Goal: Task Accomplishment & Management: Use online tool/utility

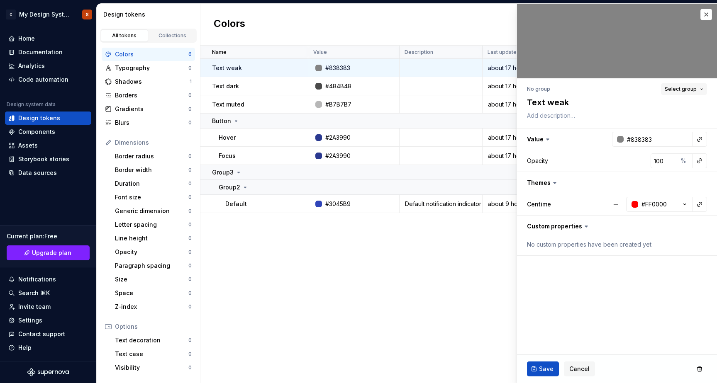
click at [683, 90] on span "Select group" at bounding box center [680, 89] width 32 height 7
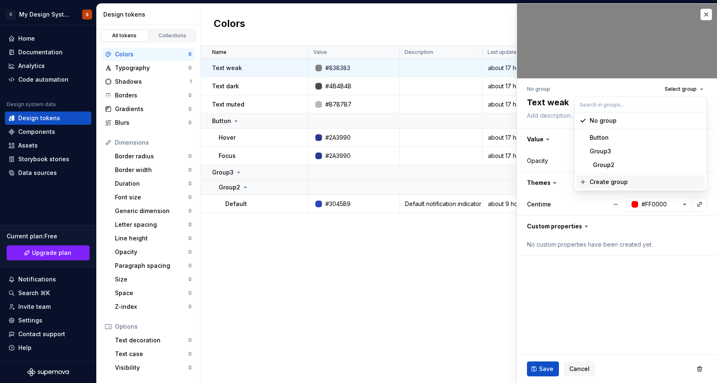
click at [621, 182] on div "Create group" at bounding box center [608, 182] width 38 height 8
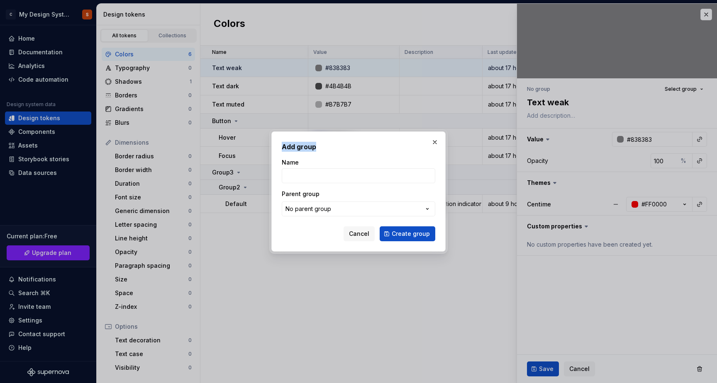
drag, startPoint x: 282, startPoint y: 147, endPoint x: 316, endPoint y: 148, distance: 34.9
click at [316, 148] on h2 "Add group" at bounding box center [358, 147] width 153 height 10
copy h2 "Add group"
click at [300, 174] on input "Name" at bounding box center [358, 175] width 153 height 15
click at [332, 158] on div "Name" at bounding box center [358, 162] width 153 height 8
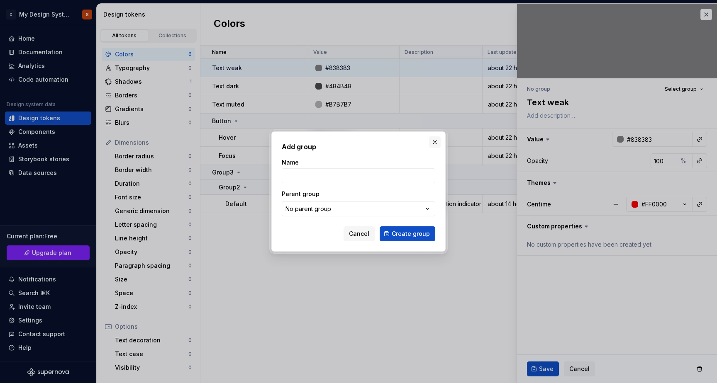
click at [432, 143] on button "button" at bounding box center [435, 142] width 12 height 12
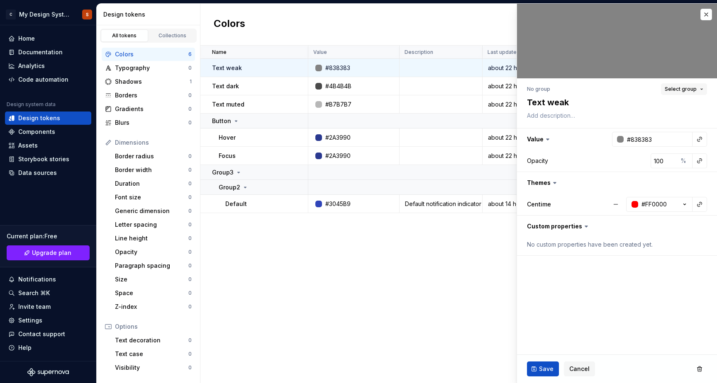
click at [677, 91] on span "Select group" at bounding box center [680, 89] width 32 height 7
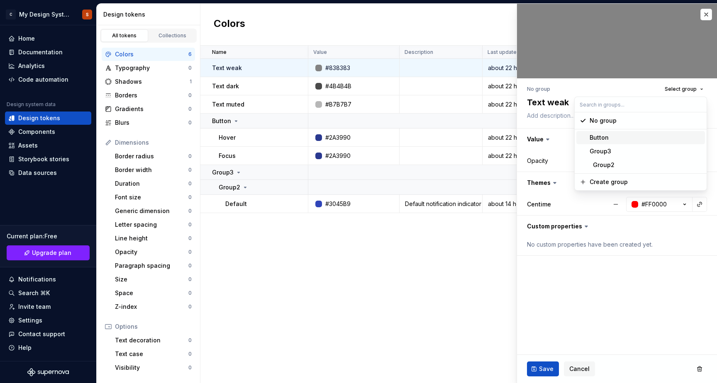
click at [374, 307] on div "Name Value Description Last updated Centime Text weak #838383 about 22 hours ag…" at bounding box center [458, 215] width 516 height 338
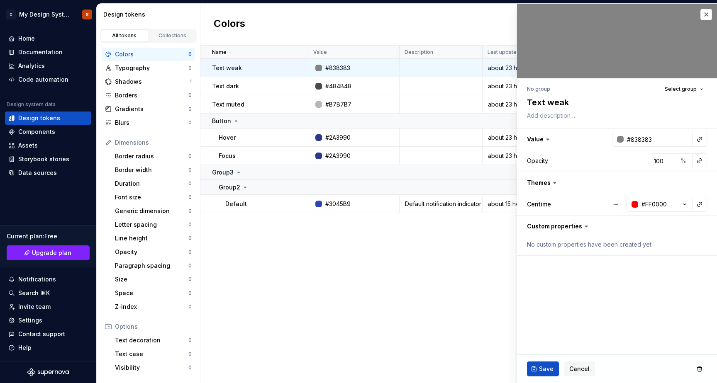
type textarea "*"
